Goal: Information Seeking & Learning: Understand process/instructions

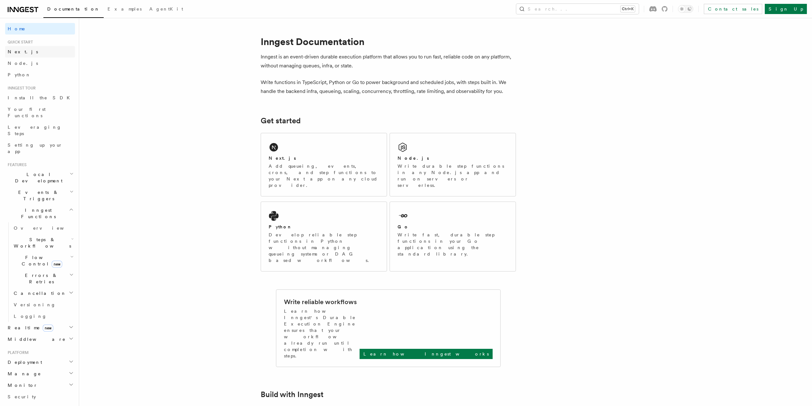
click at [18, 50] on span "Next.js" at bounding box center [23, 51] width 30 height 5
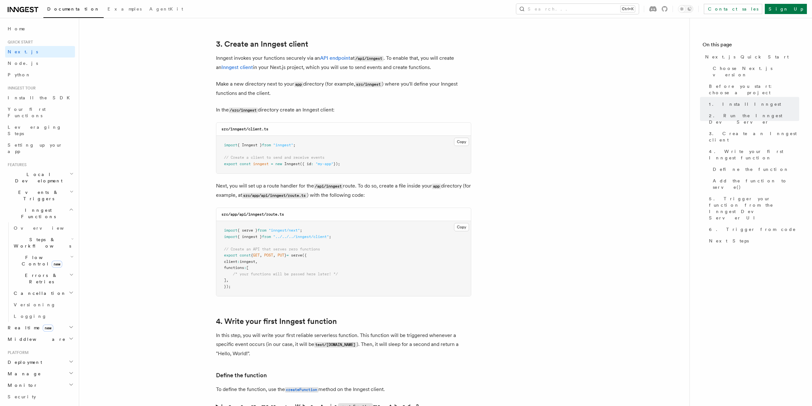
scroll to position [766, 0]
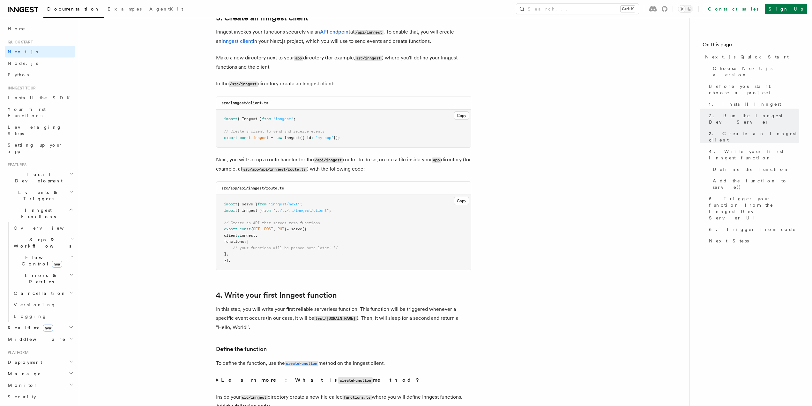
drag, startPoint x: 349, startPoint y: 137, endPoint x: 223, endPoint y: 116, distance: 127.4
click at [223, 116] on pre "import { Inngest } from "inngest" ; // Create a client to send and receive even…" at bounding box center [343, 128] width 255 height 38
copy code "import { Inngest } from "inngest" ; // Create a client to send and receive even…"
click at [356, 135] on pre "import { Inngest } from "inngest" ; // Create a client to send and receive even…" at bounding box center [343, 128] width 255 height 38
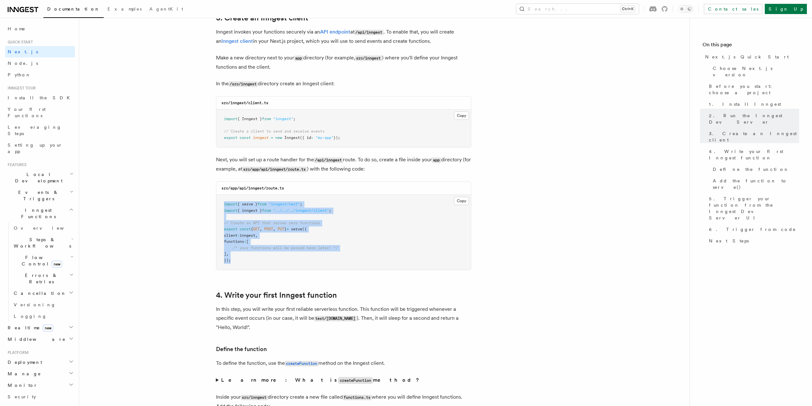
drag, startPoint x: 222, startPoint y: 202, endPoint x: 252, endPoint y: 258, distance: 63.3
click at [252, 258] on pre "import { serve } from "inngest/next" ; import { inngest } from "../../../innges…" at bounding box center [343, 232] width 255 height 75
copy code "import { serve } from "inngest/next" ; import { inngest } from "../../../innges…"
